Goal: Check status: Check status

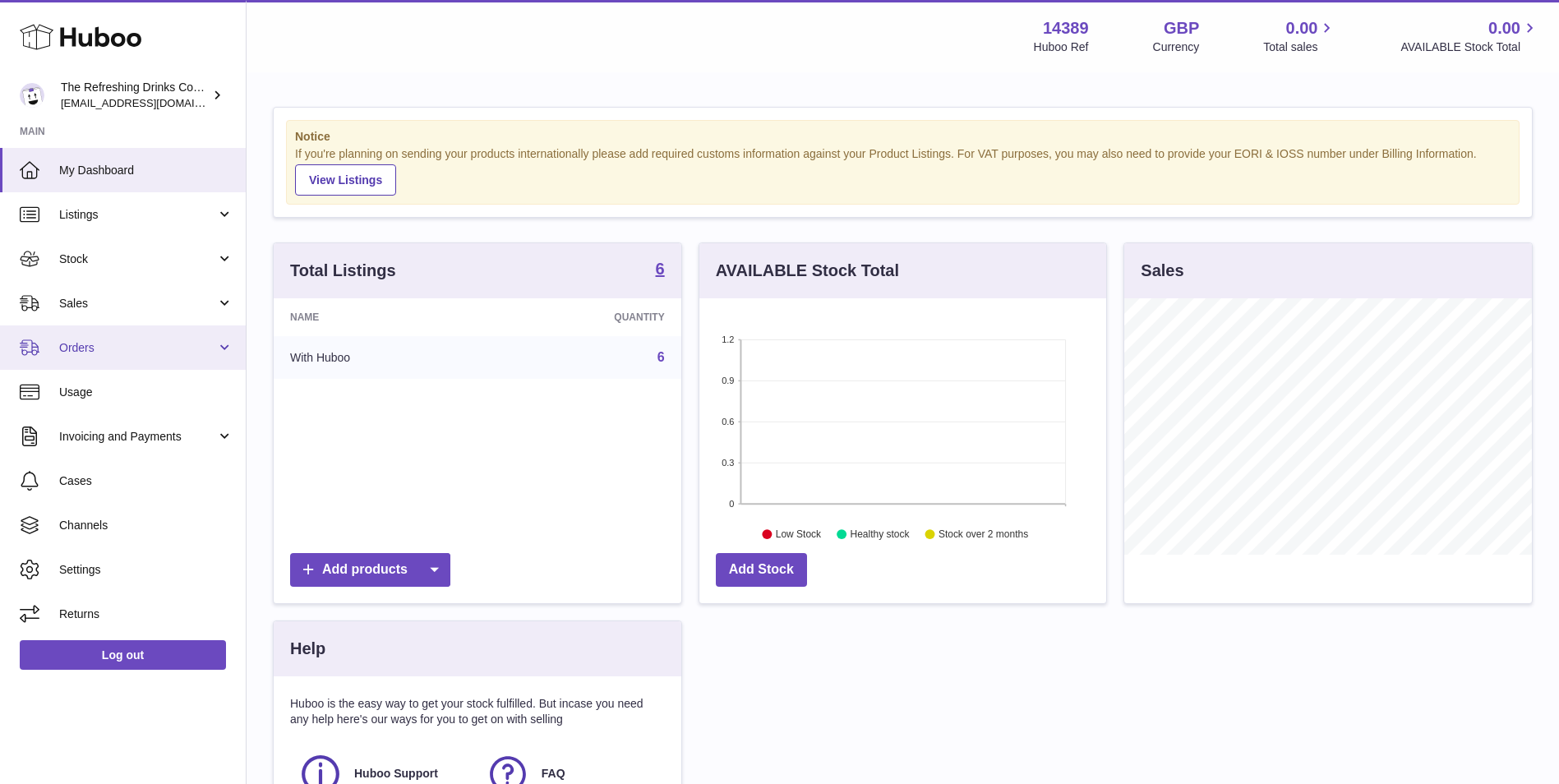
scroll to position [256, 407]
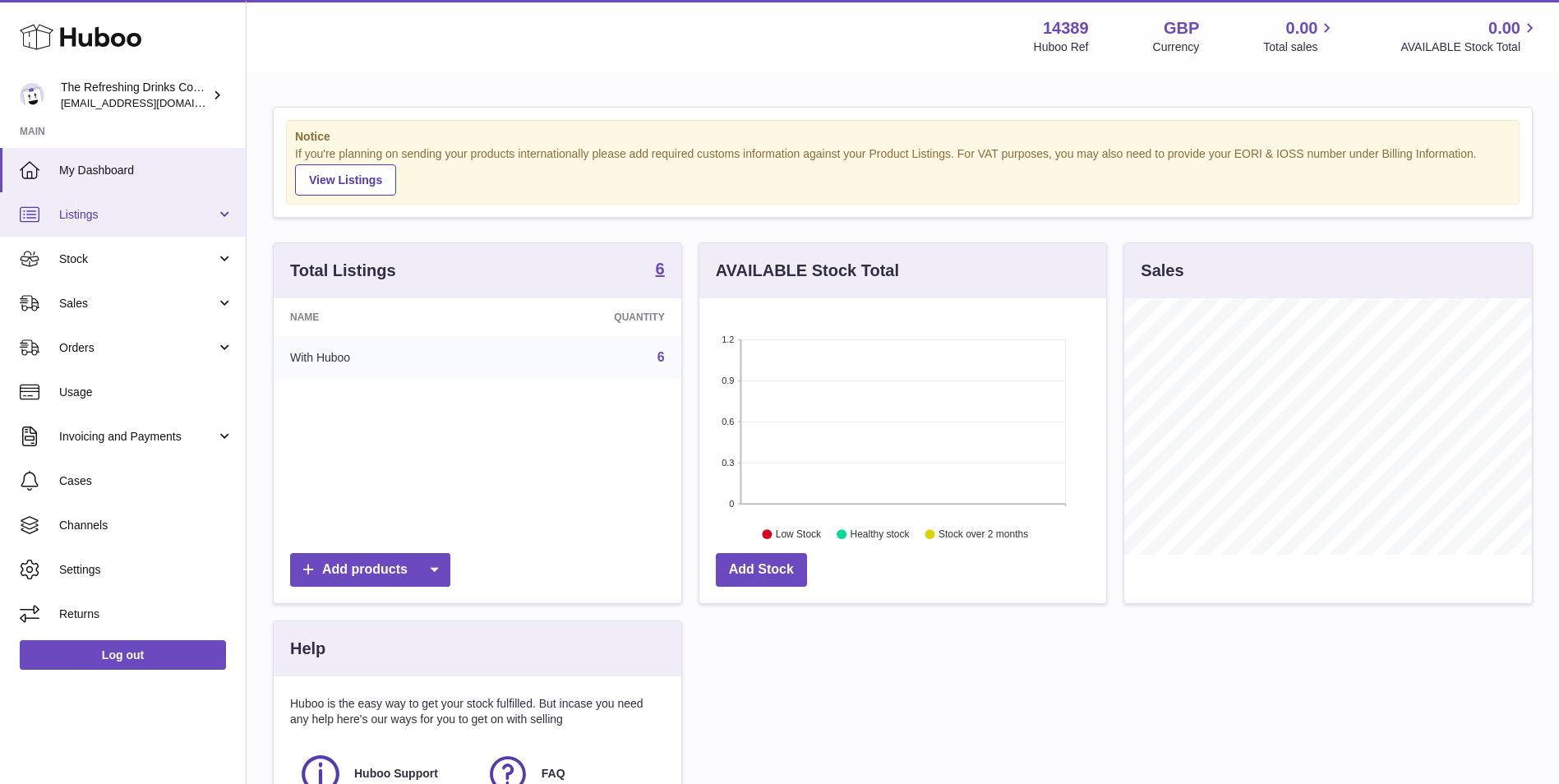
click at [126, 217] on span "Listings" at bounding box center [137, 215] width 157 height 16
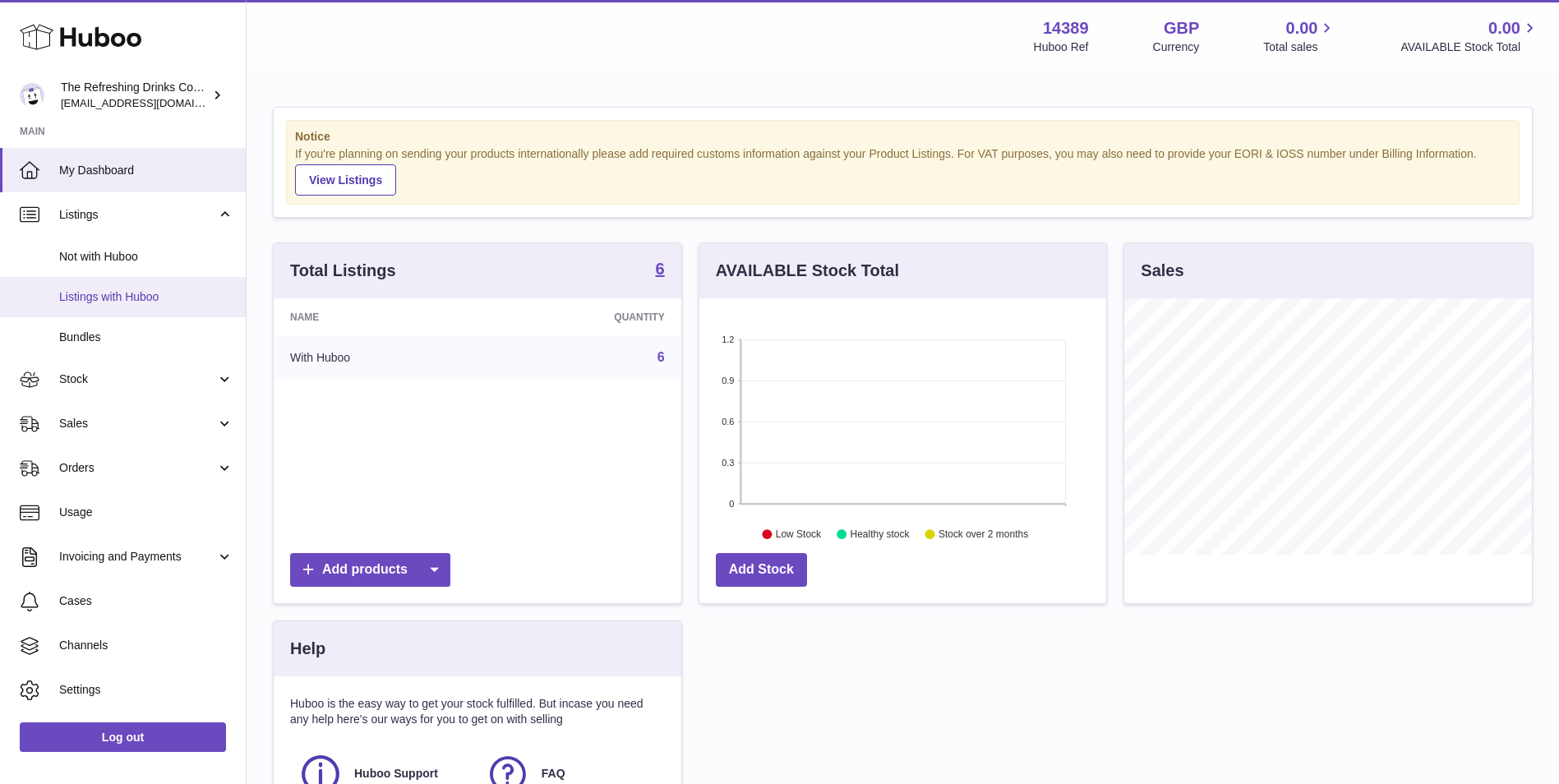
click at [131, 306] on link "Listings with Huboo" at bounding box center [123, 297] width 246 height 40
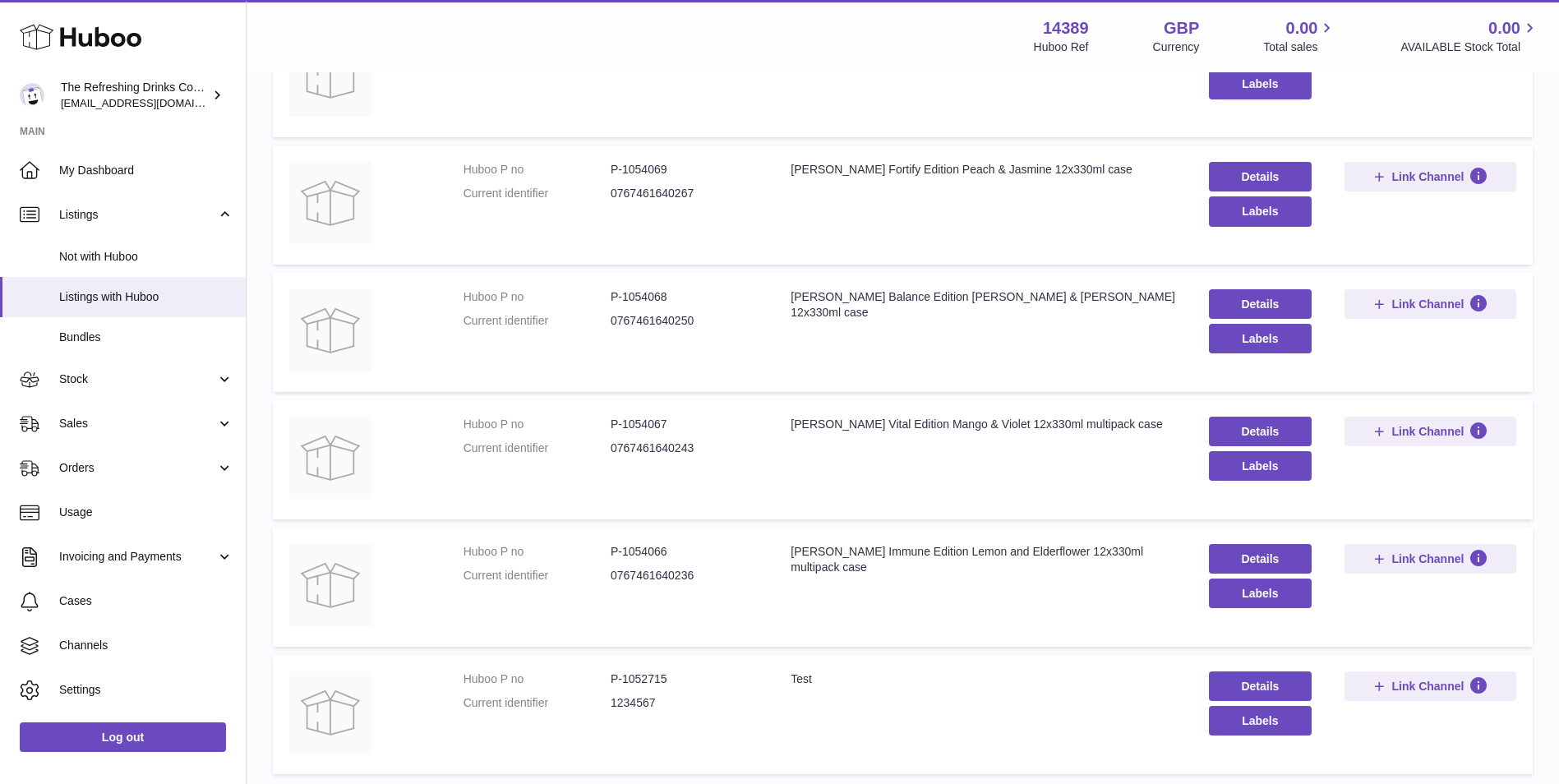
scroll to position [401, 0]
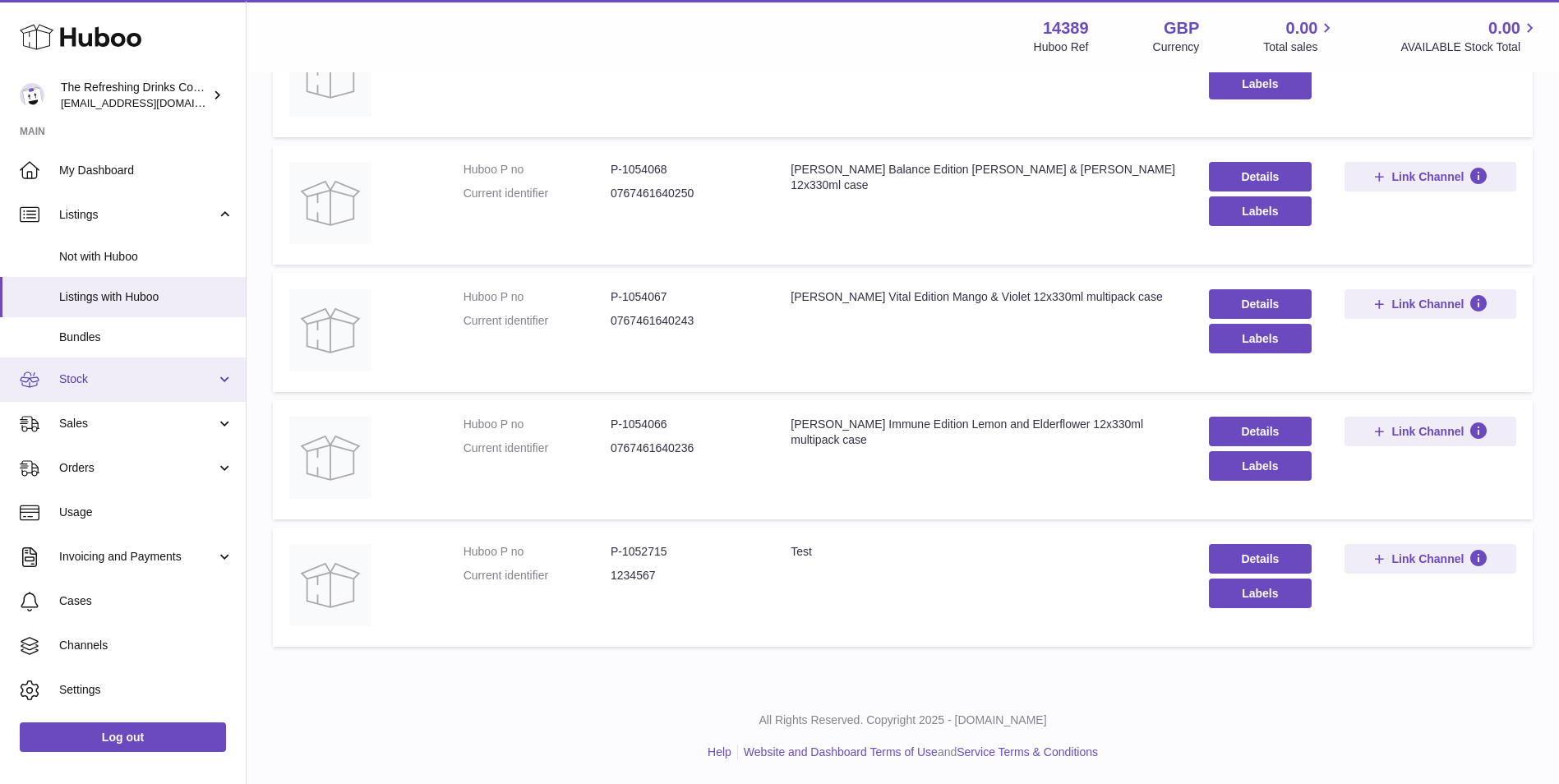
click at [94, 388] on link "Stock" at bounding box center [123, 379] width 246 height 45
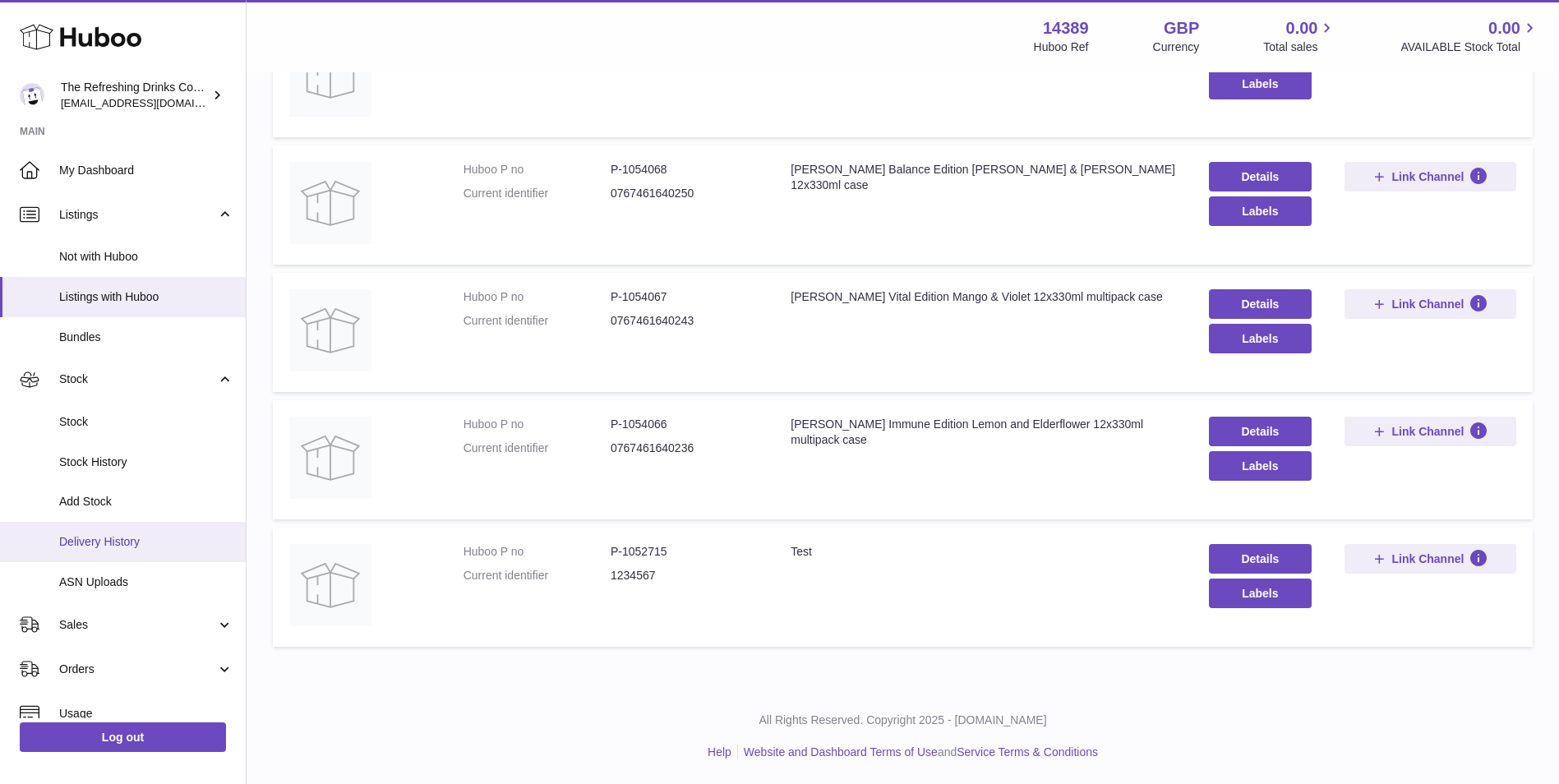
click at [101, 542] on span "Delivery History" at bounding box center [146, 542] width 175 height 16
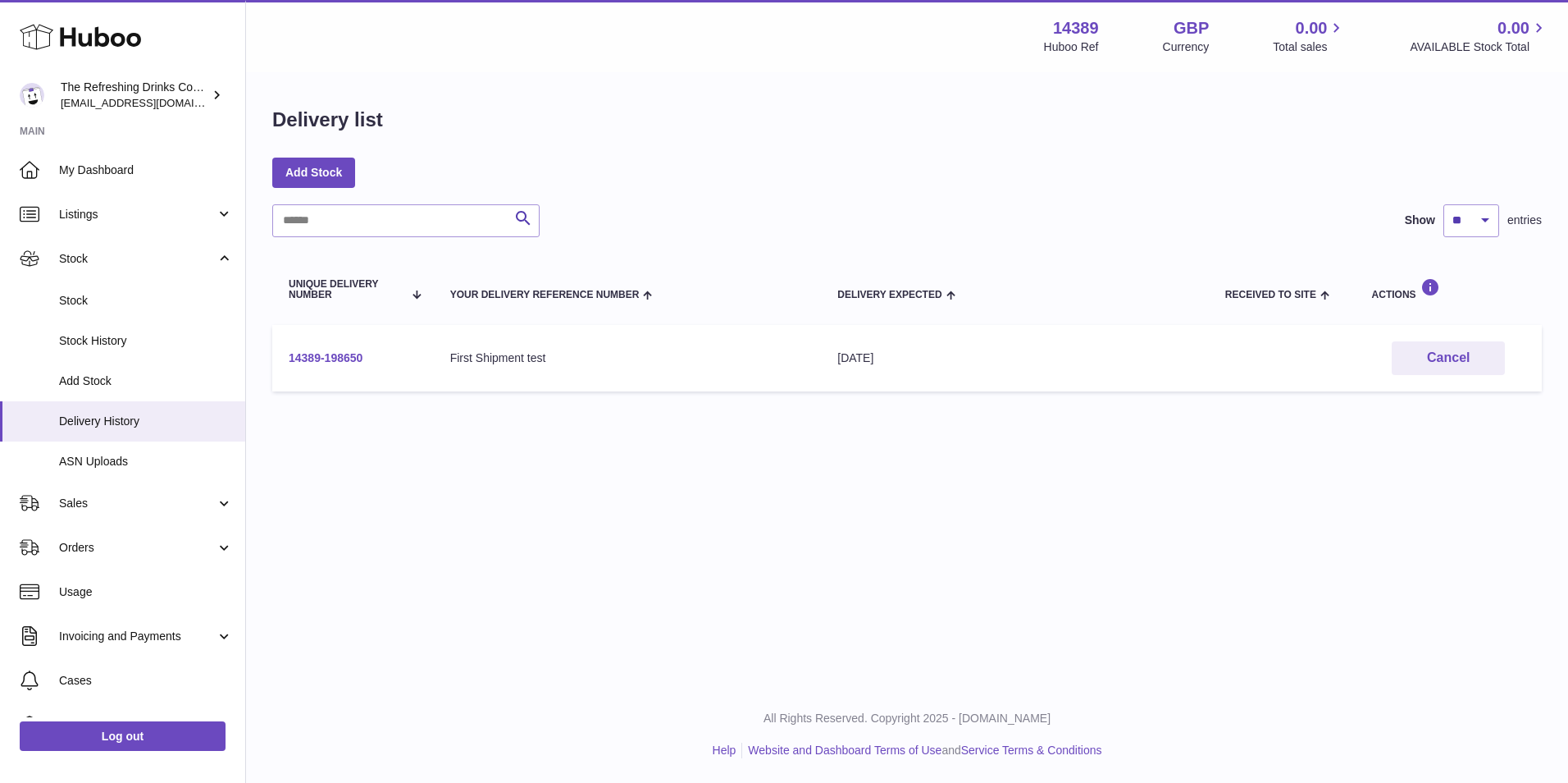
click at [361, 363] on link "14389-198650" at bounding box center [326, 357] width 74 height 13
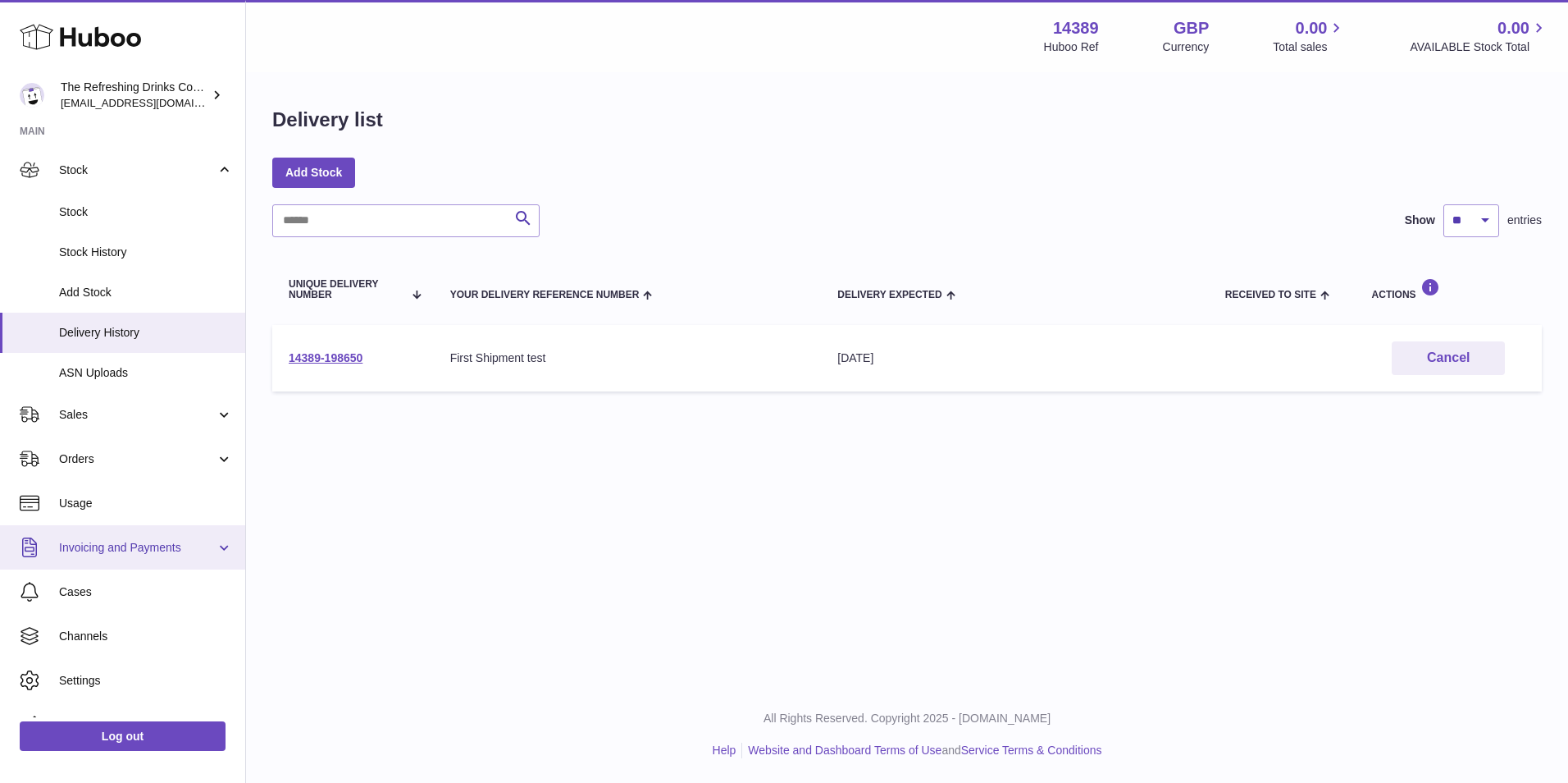
scroll to position [118, 0]
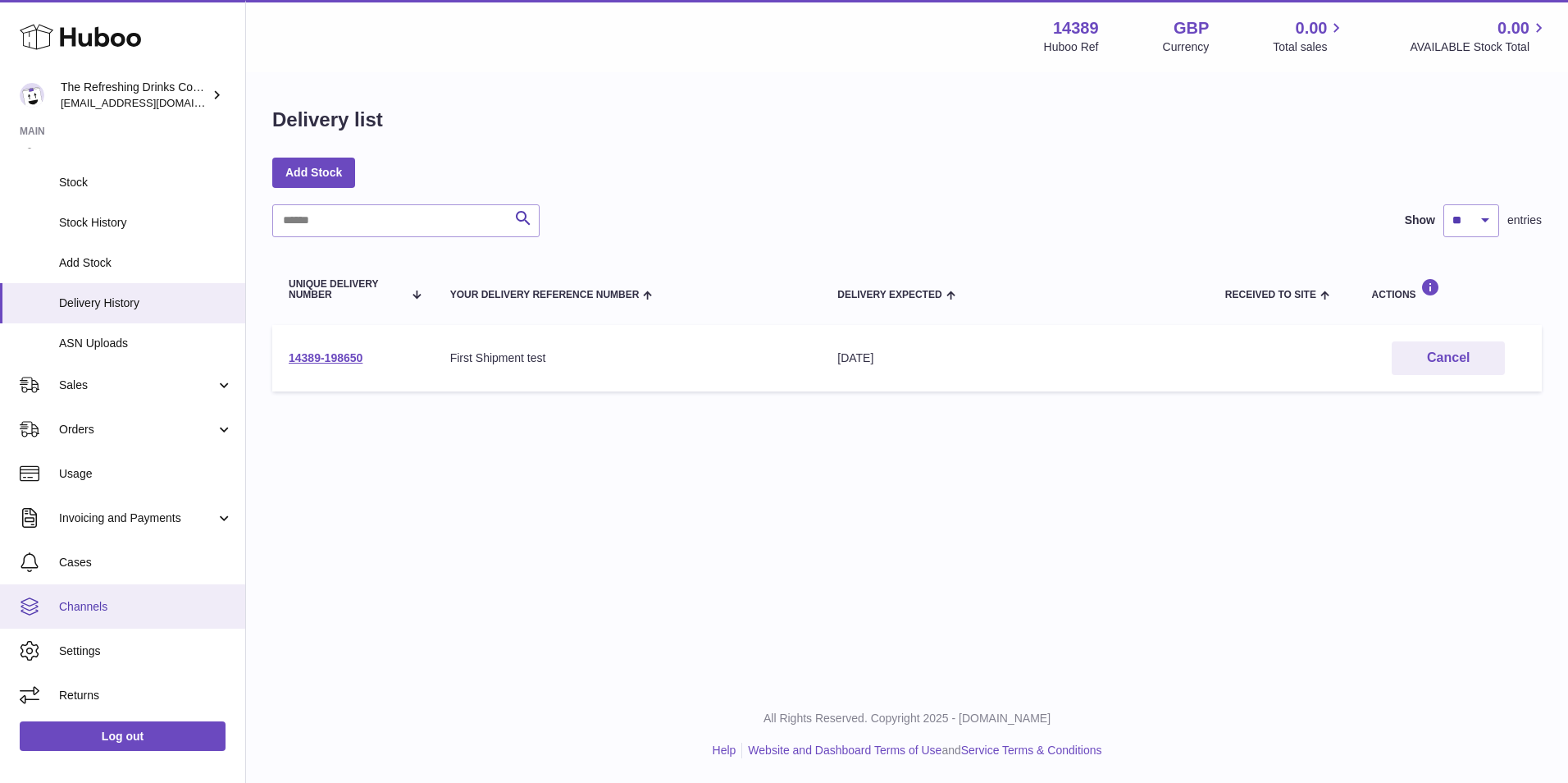
click at [140, 617] on link "Channels" at bounding box center [123, 606] width 245 height 45
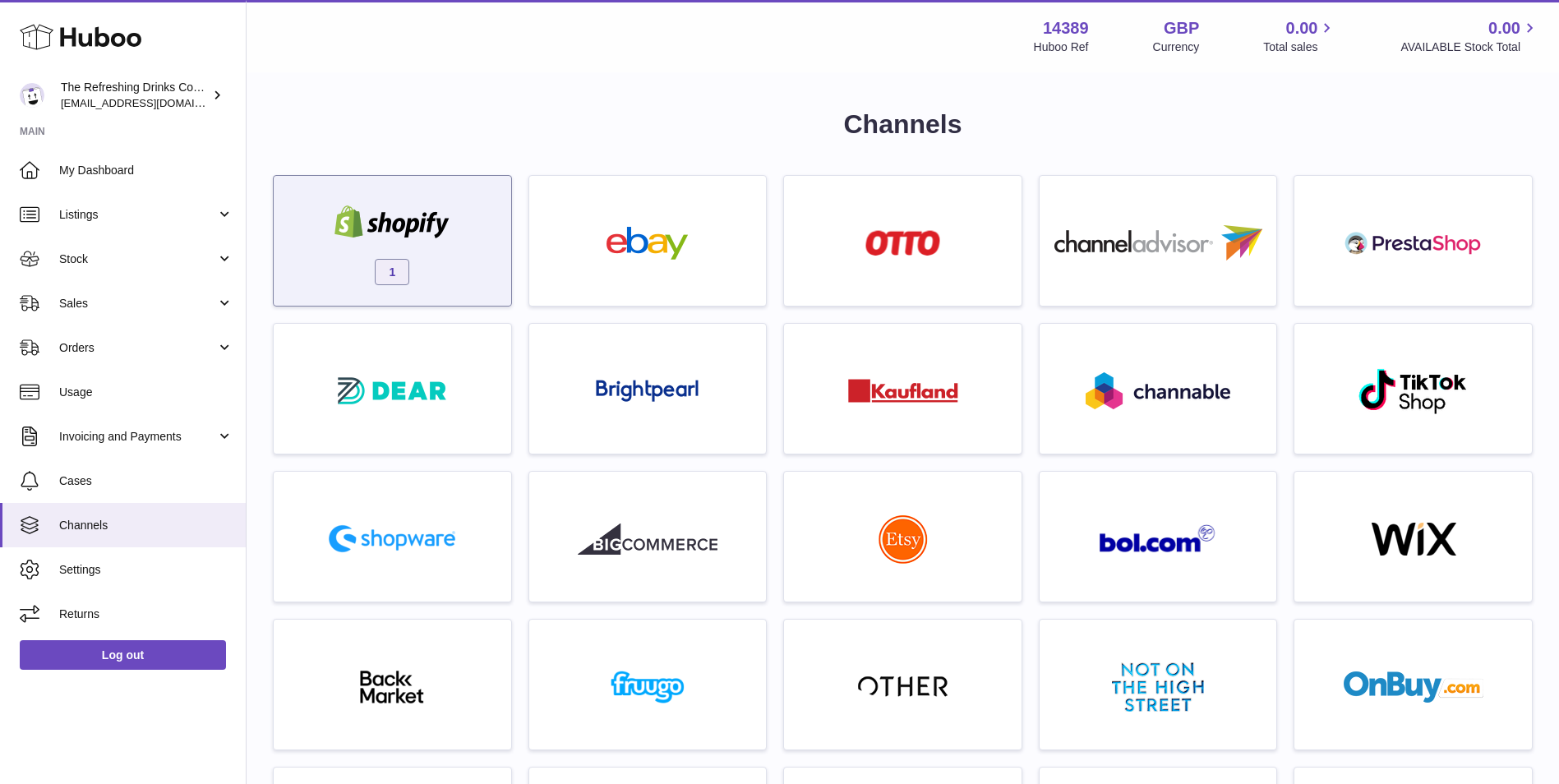
click at [422, 274] on div "1" at bounding box center [392, 245] width 221 height 105
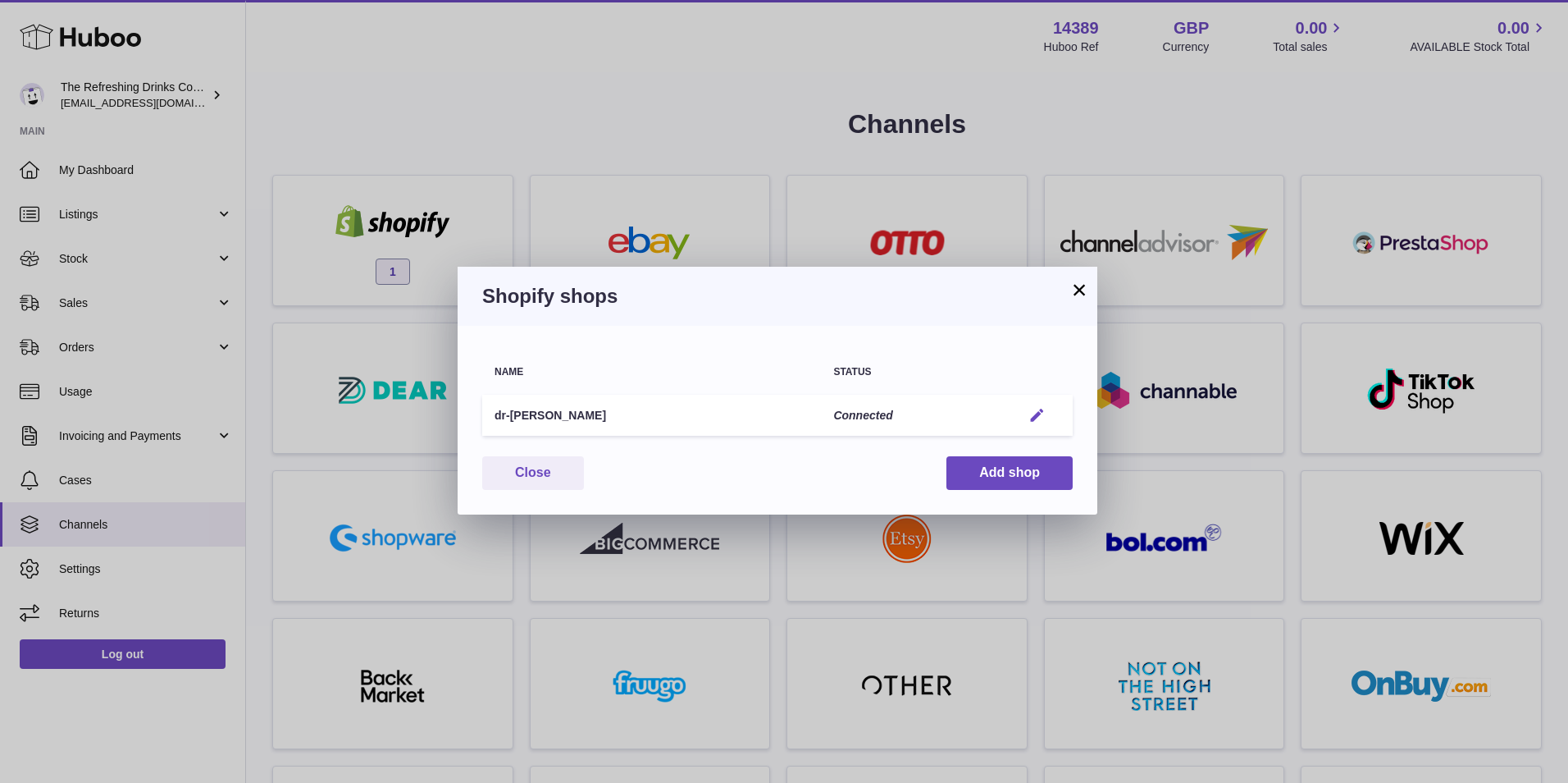
click at [1029, 414] on em "button" at bounding box center [1037, 416] width 18 height 18
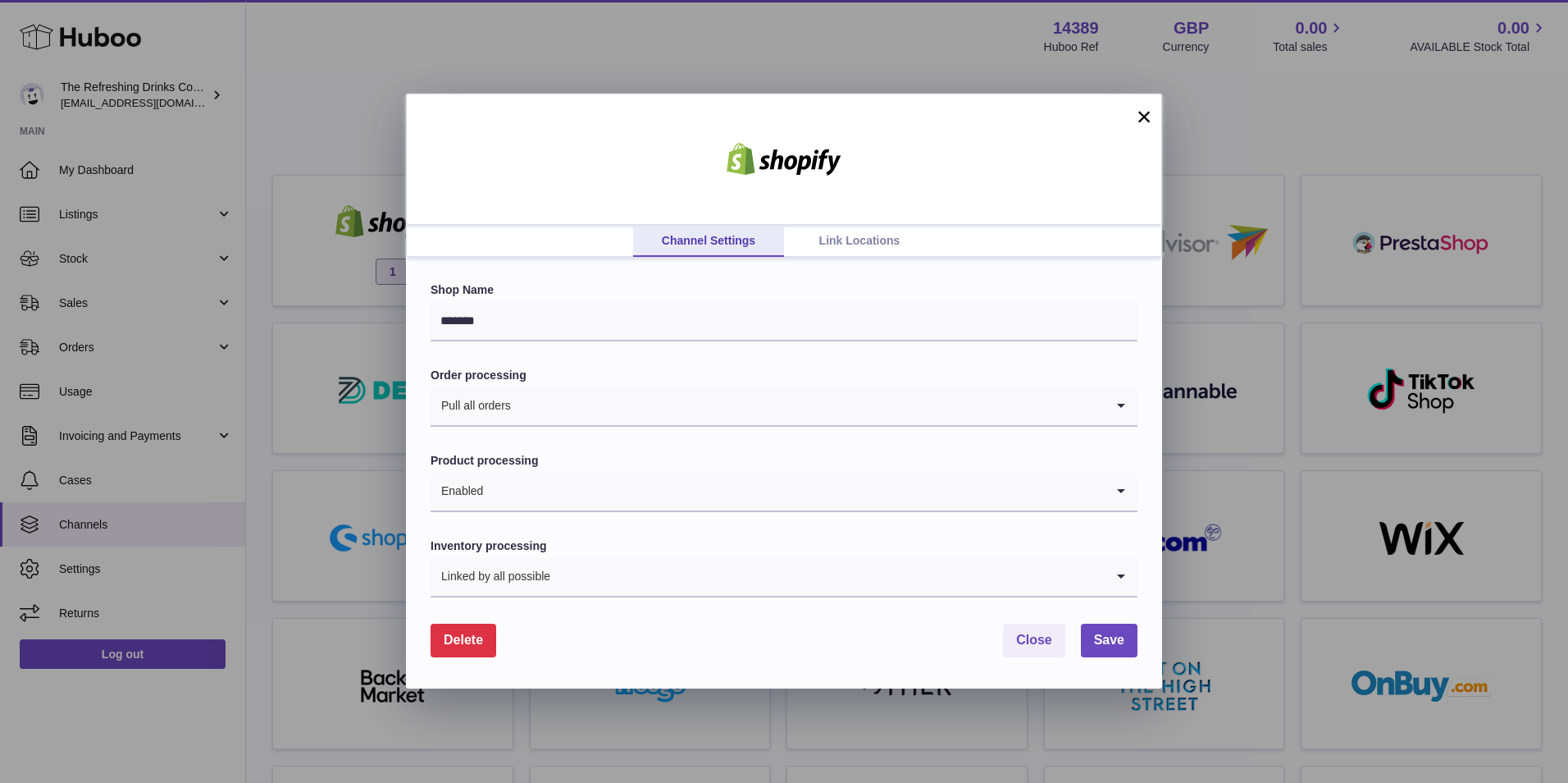
click at [828, 242] on link "Link Locations" at bounding box center [860, 242] width 151 height 32
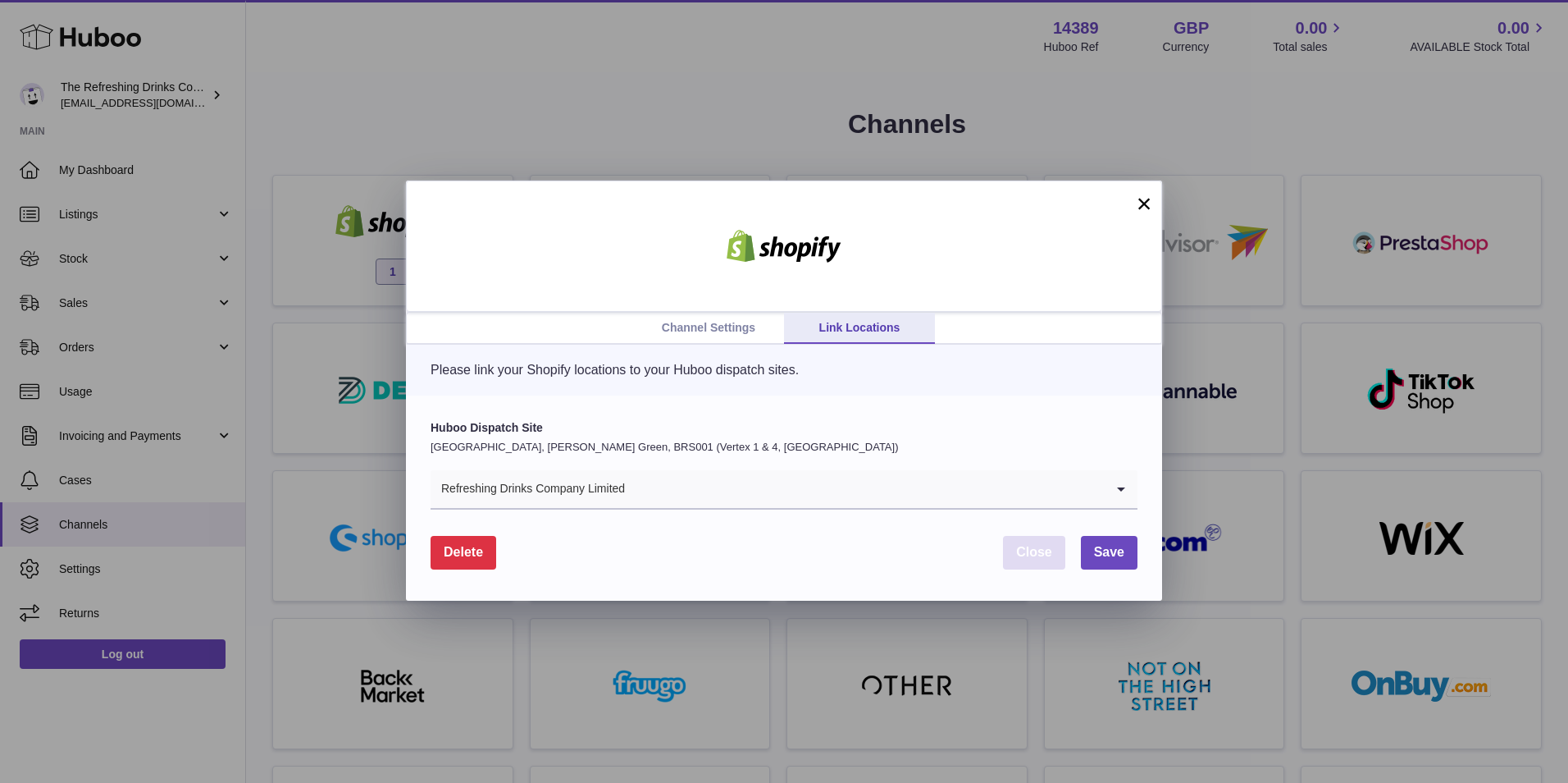
click at [1011, 558] on button "Close" at bounding box center [1034, 553] width 62 height 33
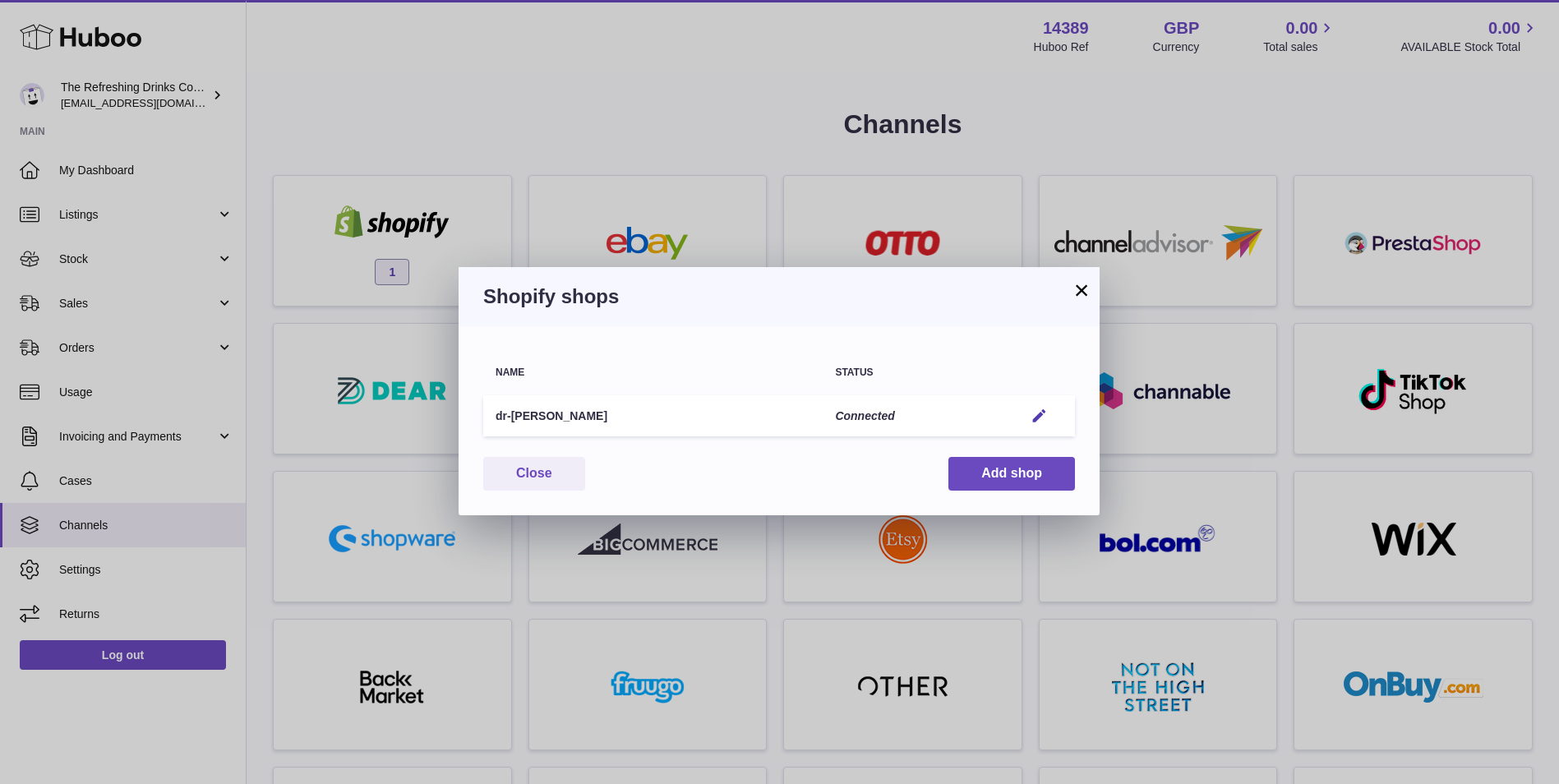
click at [1076, 287] on button "×" at bounding box center [1082, 289] width 19 height 19
